Goal: Task Accomplishment & Management: Manage account settings

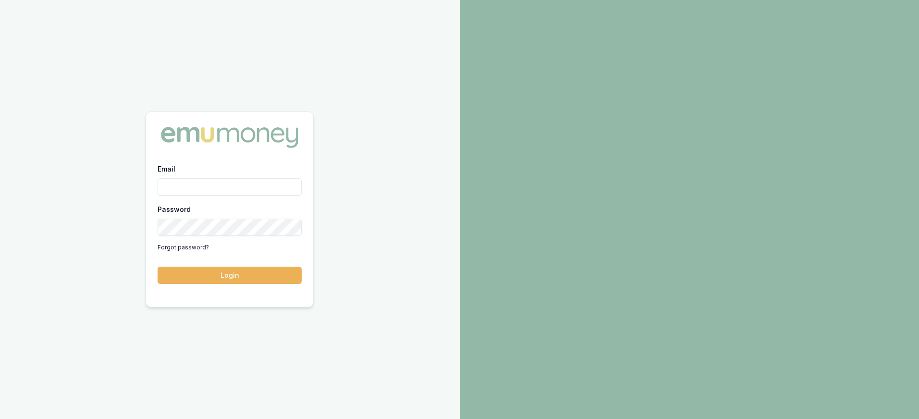
click at [263, 187] on input "Email" at bounding box center [230, 186] width 144 height 17
type input "[PERSON_NAME][EMAIL_ADDRESS][DOMAIN_NAME]"
click at [158, 267] on button "Login" at bounding box center [230, 275] width 144 height 17
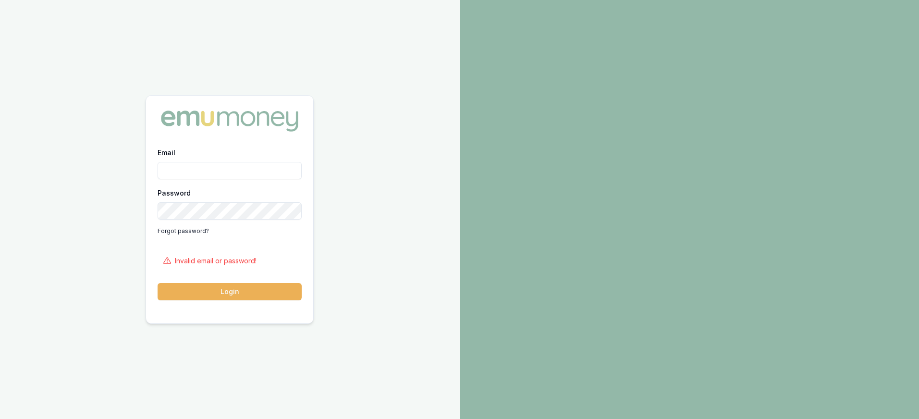
click at [259, 163] on input "Email" at bounding box center [230, 170] width 144 height 17
type input "[PERSON_NAME][EMAIL_ADDRESS][DOMAIN_NAME]"
click at [158, 283] on button "Login" at bounding box center [230, 291] width 144 height 17
